Goal: Find contact information: Find contact information

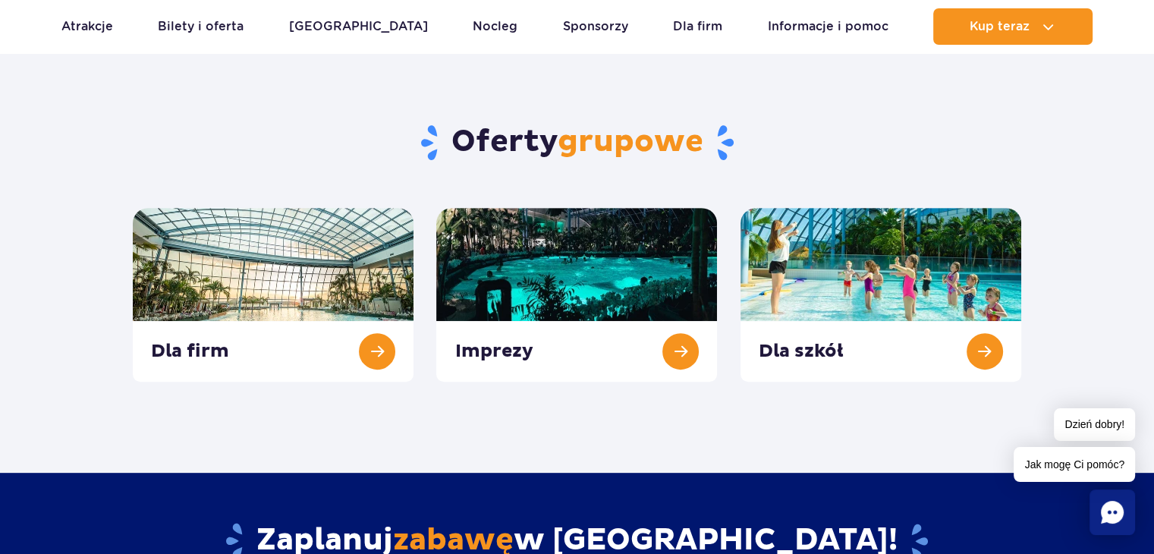
scroll to position [525, 0]
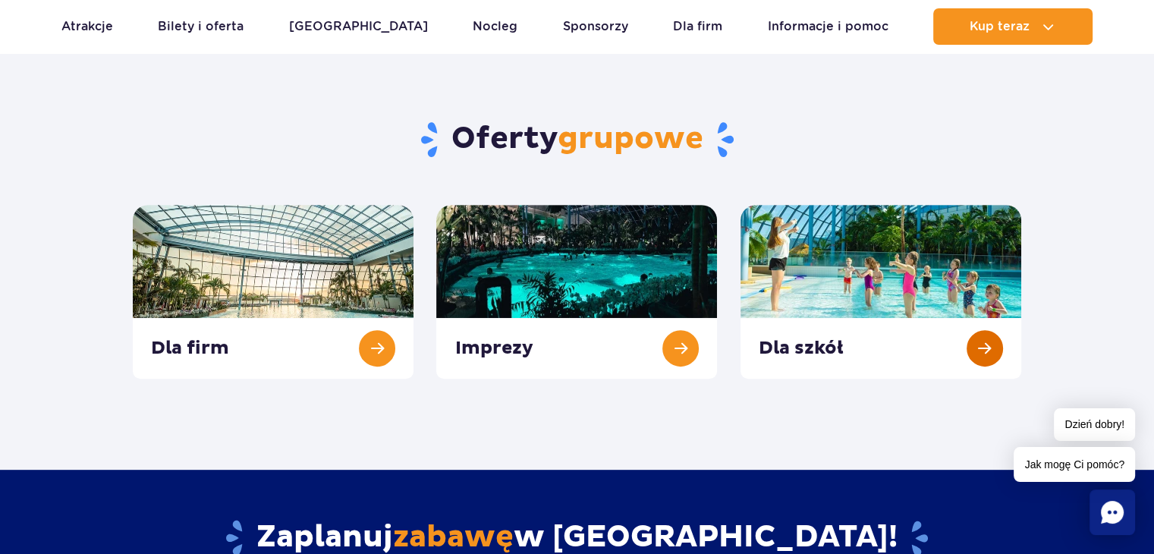
click at [982, 346] on link at bounding box center [880, 292] width 281 height 174
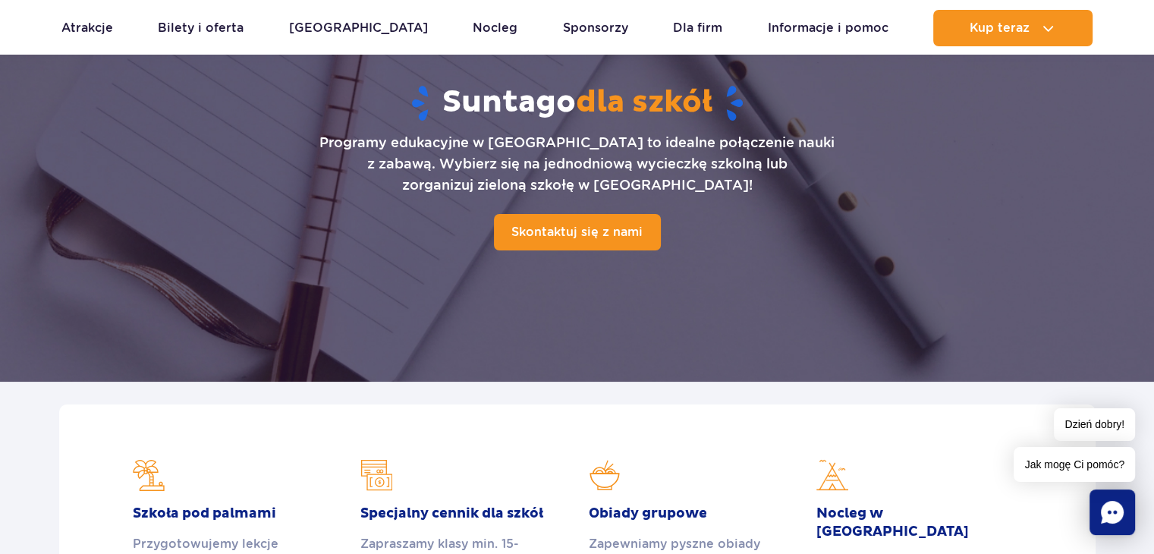
scroll to position [143, 0]
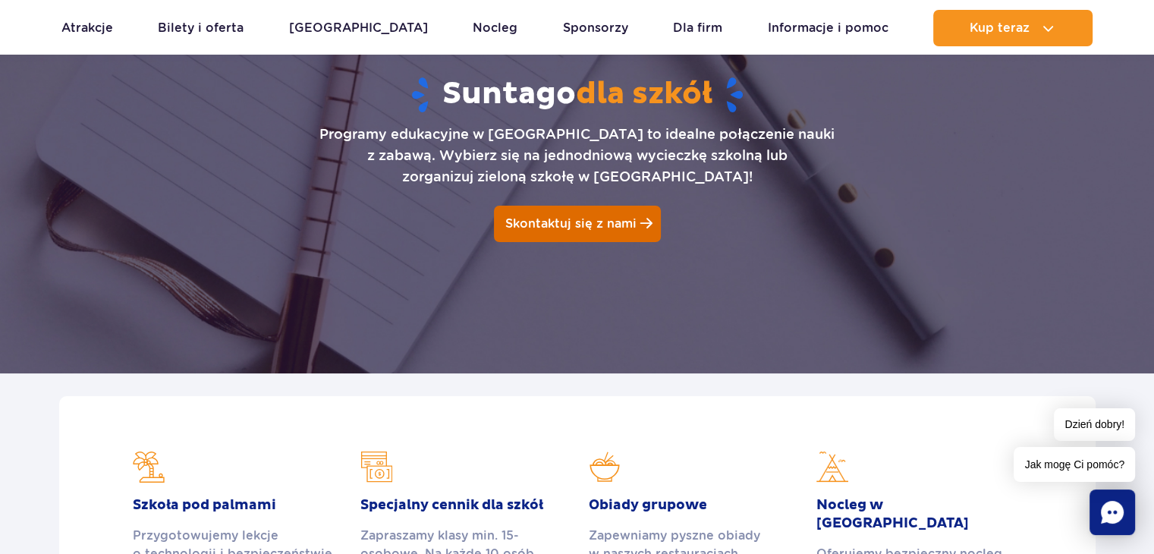
click at [563, 221] on span "Skontaktuj się z nami" at bounding box center [570, 223] width 131 height 14
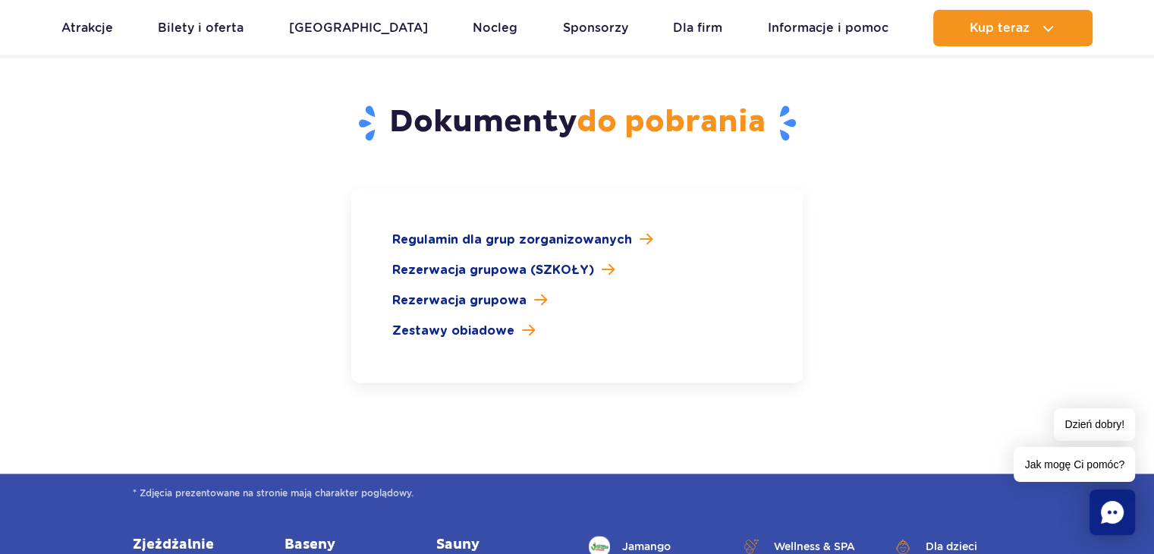
scroll to position [2245, 0]
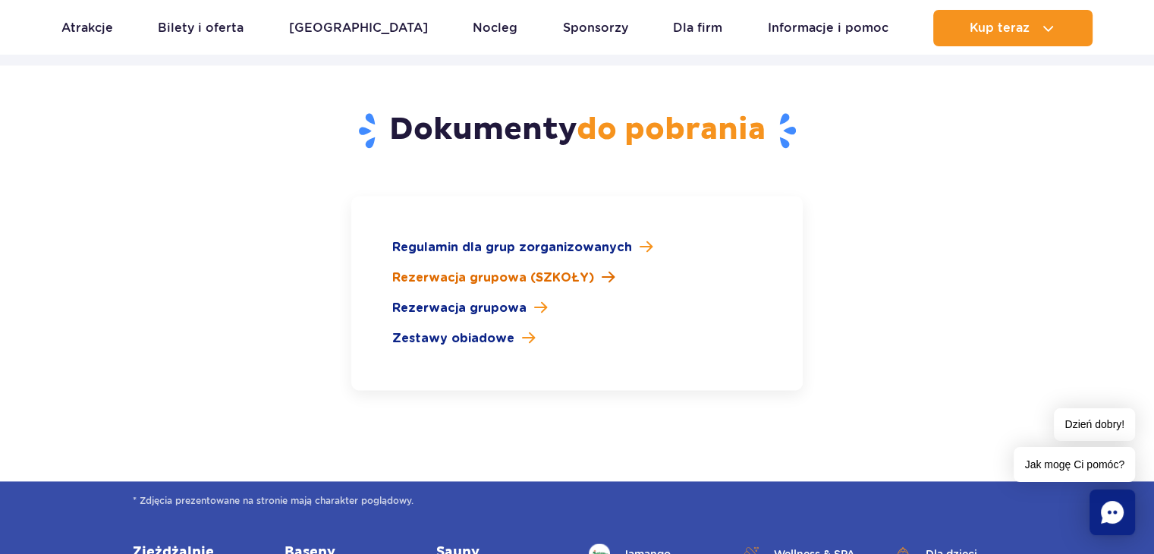
click at [562, 269] on span "Rezerwacja grupowa (SZKOŁY)" at bounding box center [493, 278] width 202 height 18
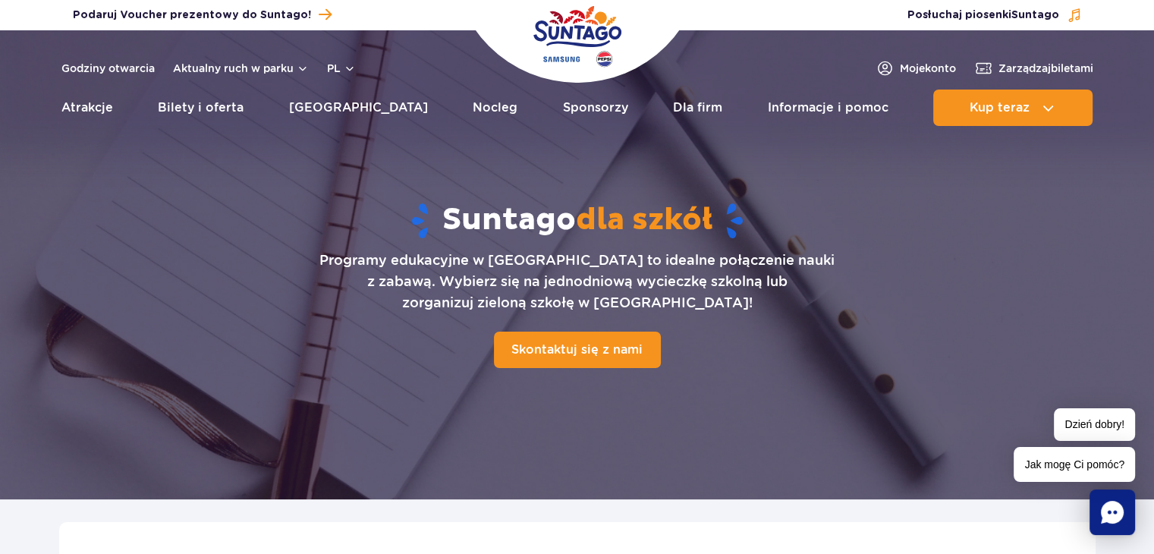
scroll to position [0, 0]
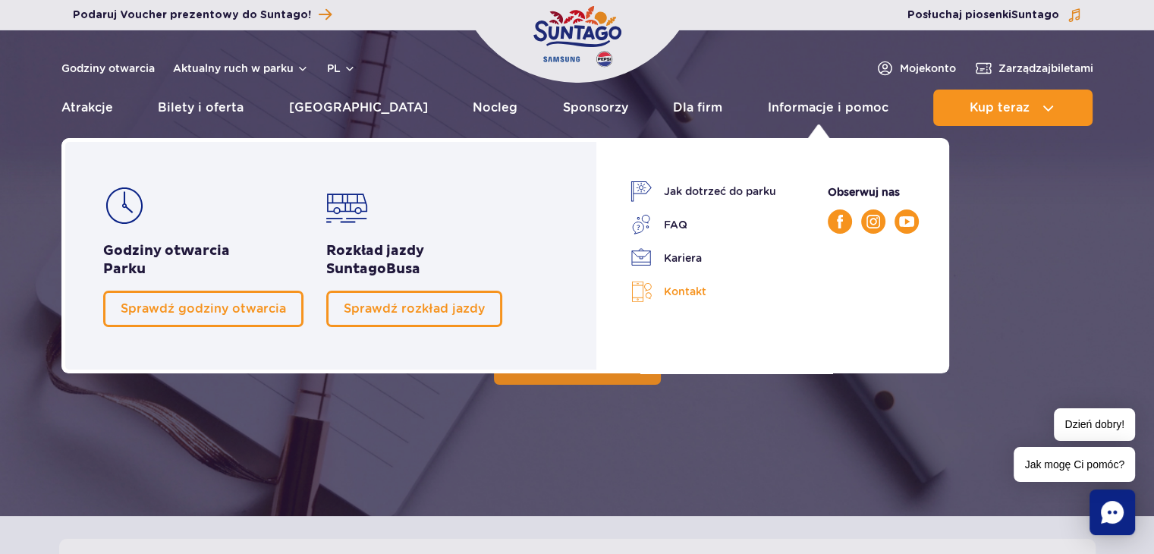
click at [690, 292] on link "Kontakt" at bounding box center [703, 292] width 146 height 22
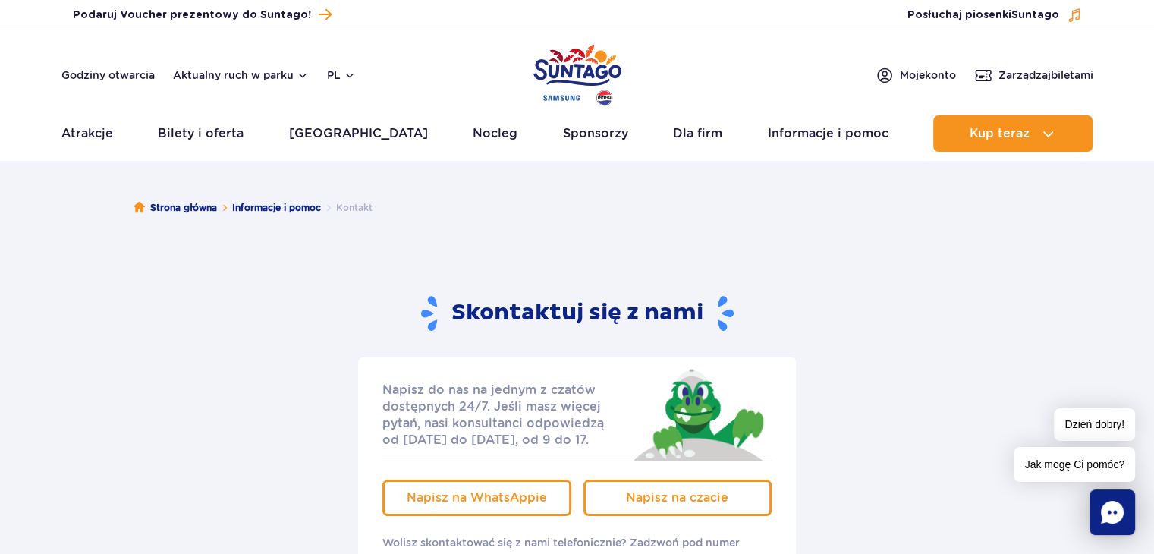
drag, startPoint x: 451, startPoint y: 196, endPoint x: 470, endPoint y: 192, distance: 19.3
click at [451, 196] on ul "Strona główna Informacje i pomoc Kontakt" at bounding box center [578, 208] width 888 height 76
